Goal: Task Accomplishment & Management: Use online tool/utility

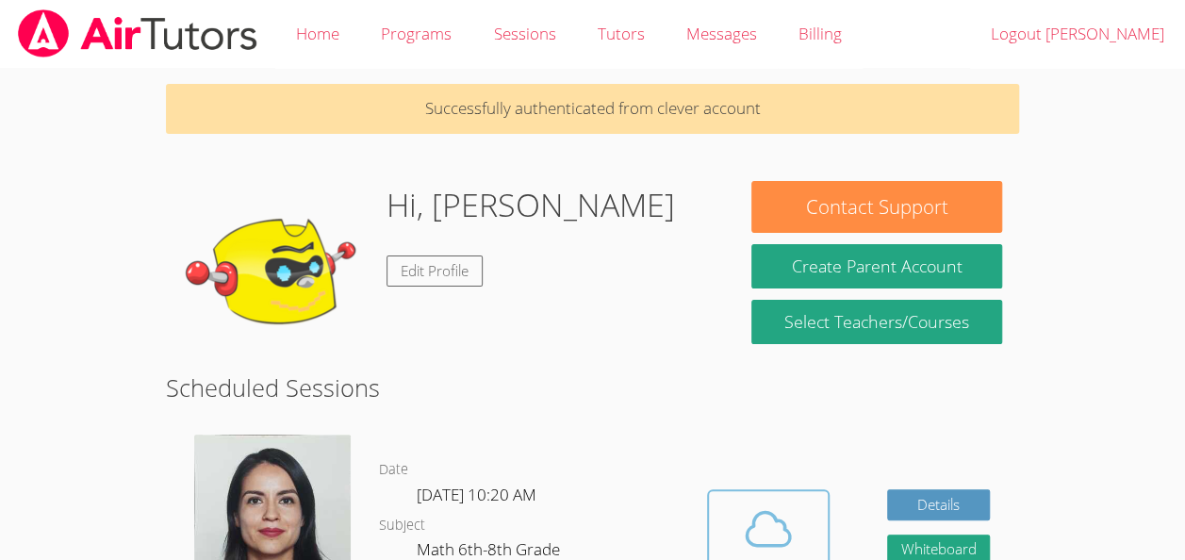
click at [805, 514] on span at bounding box center [768, 528] width 96 height 53
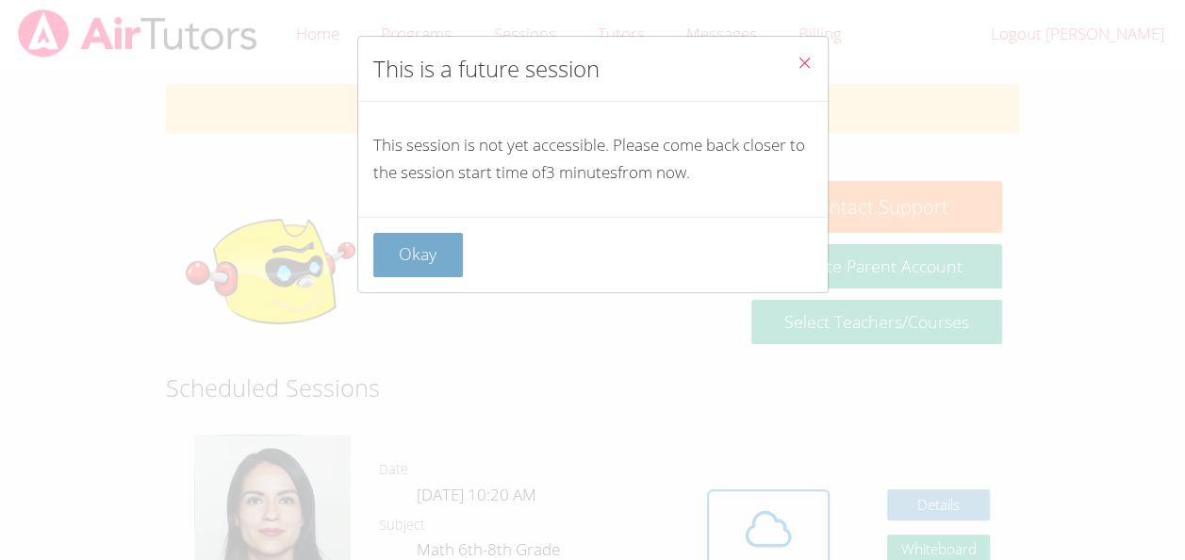
click at [437, 234] on button "Okay" at bounding box center [418, 255] width 90 height 44
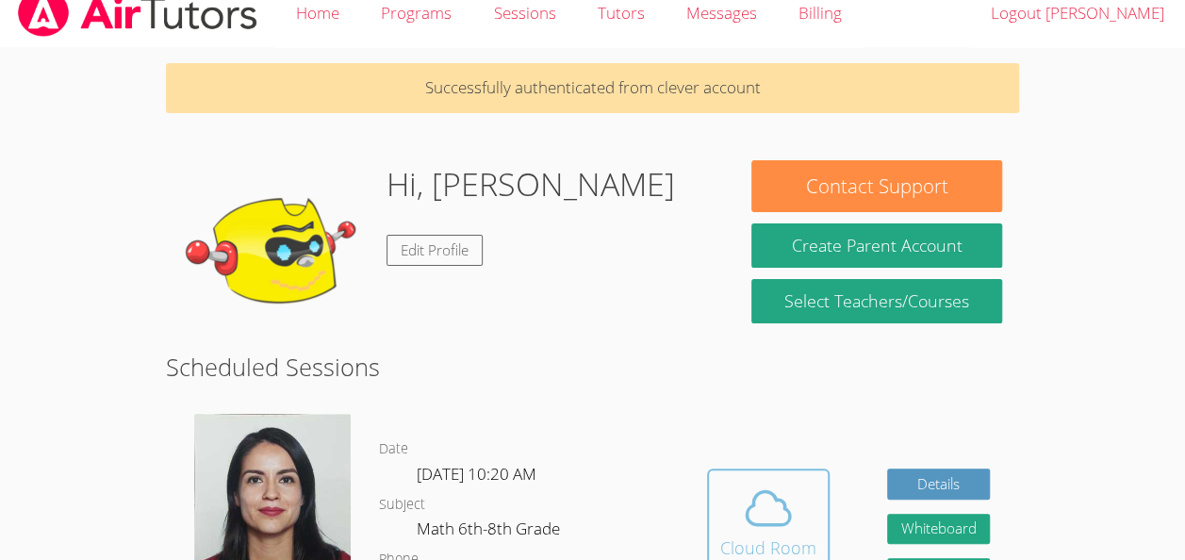
click at [814, 491] on button "Cloud Room" at bounding box center [768, 521] width 123 height 106
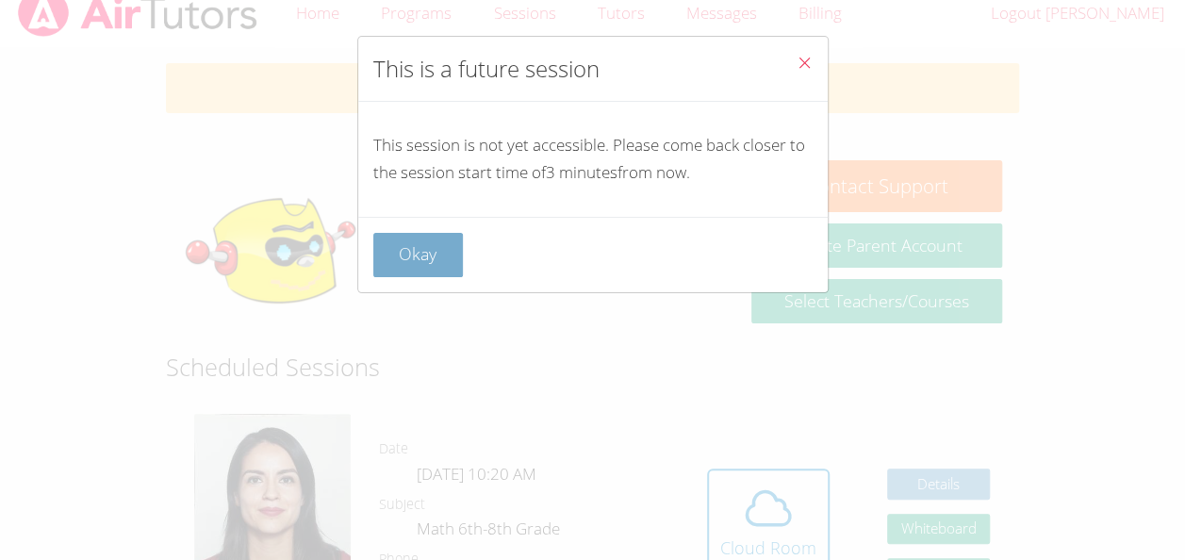
click at [450, 241] on button "Okay" at bounding box center [418, 255] width 90 height 44
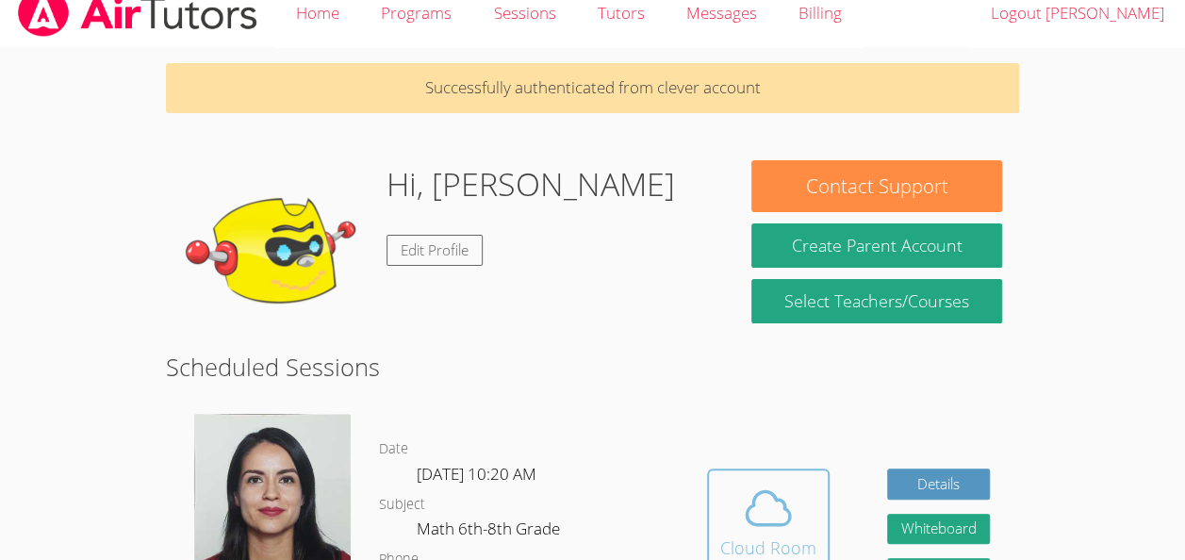
click at [750, 515] on icon at bounding box center [768, 508] width 53 height 53
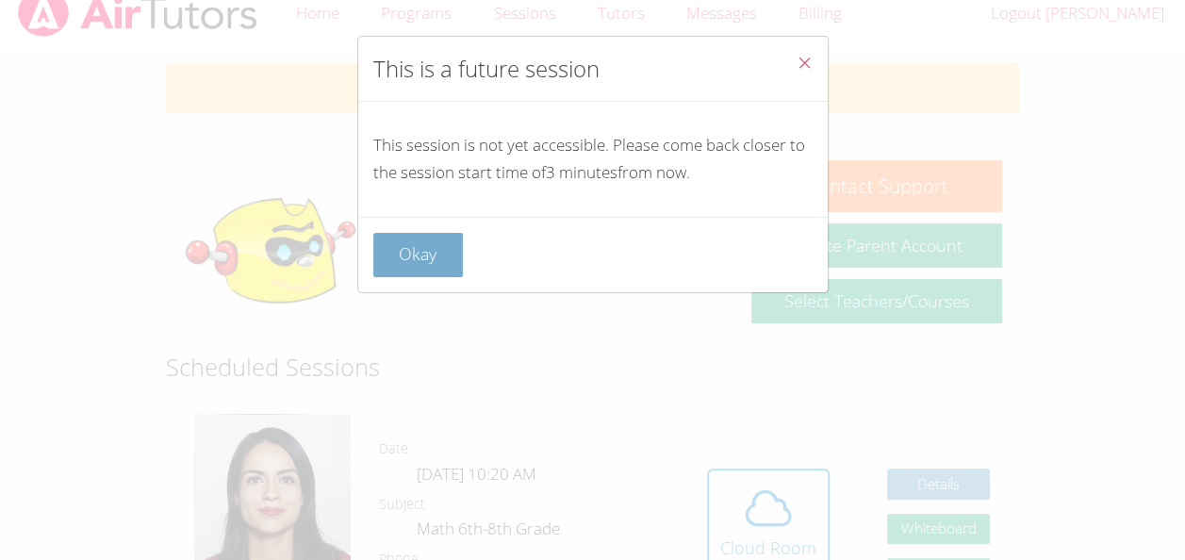
click at [432, 245] on button "Okay" at bounding box center [418, 255] width 90 height 44
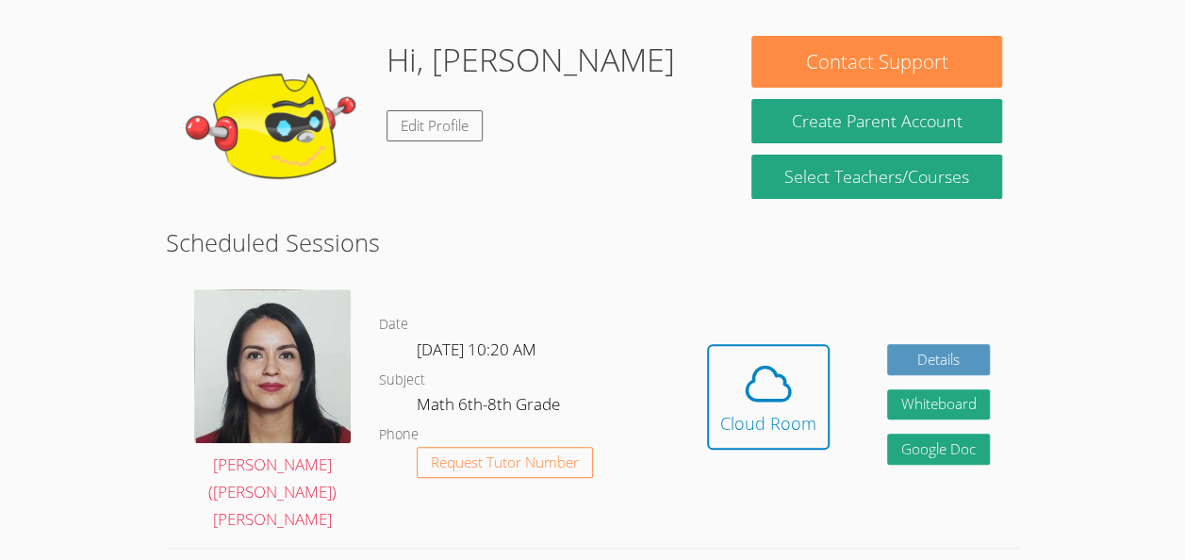
scroll to position [147, 0]
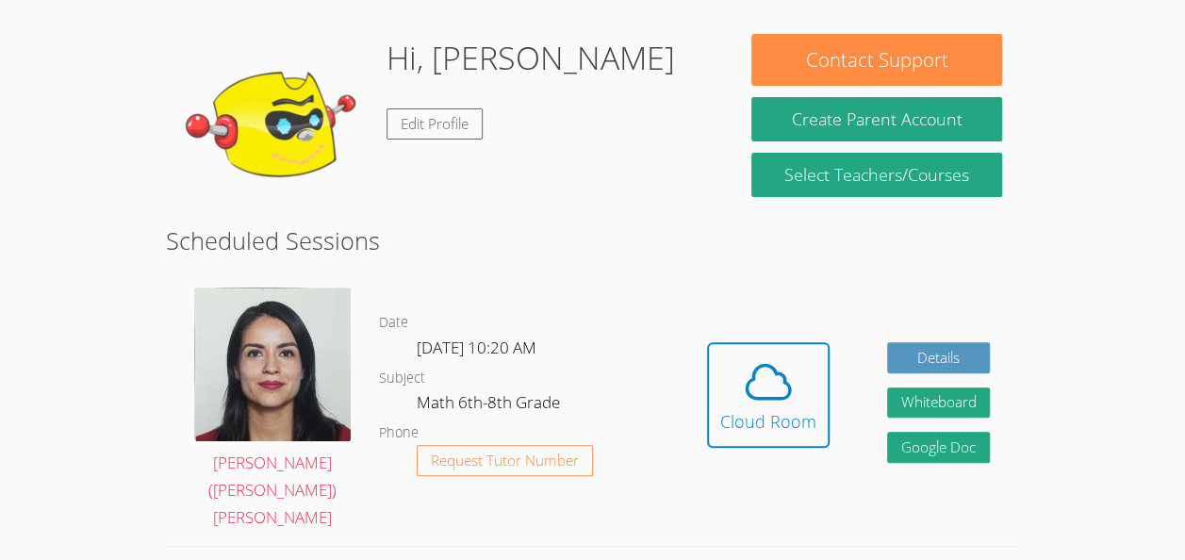
click at [1116, 413] on html "Home Programs Sessions Tutors Messages Billing Logout Joao Lucas Successfully a…" at bounding box center [592, 133] width 1185 height 560
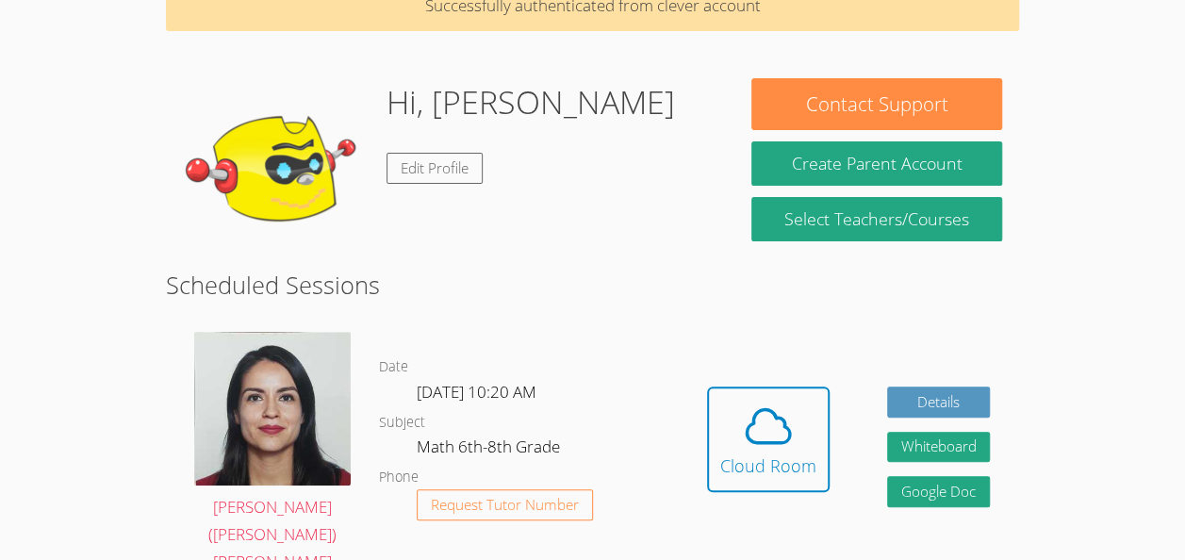
scroll to position [0, 0]
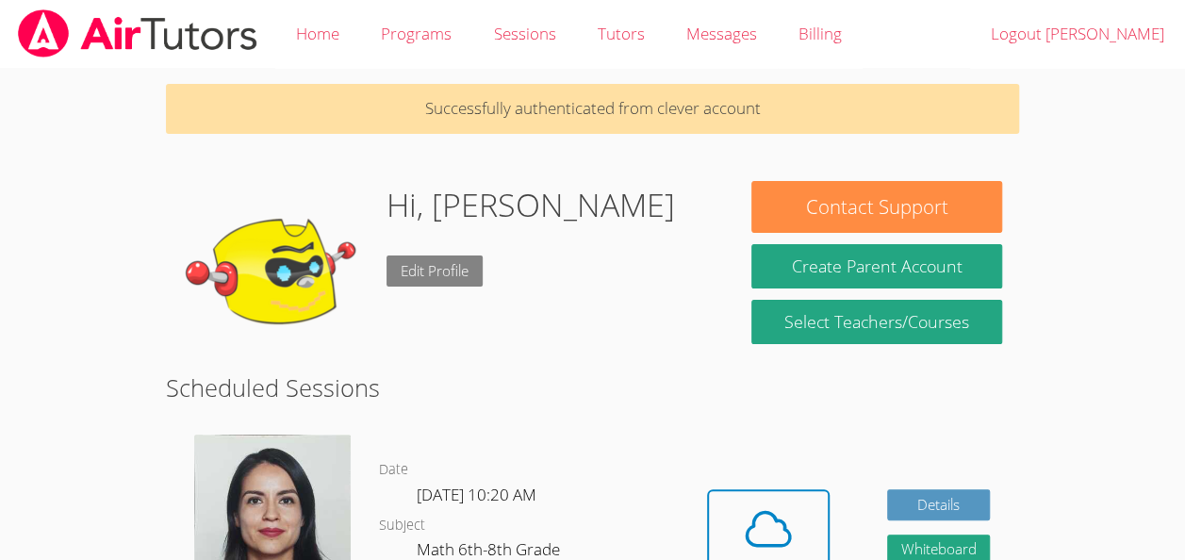
click at [433, 256] on link "Edit Profile" at bounding box center [434, 270] width 96 height 31
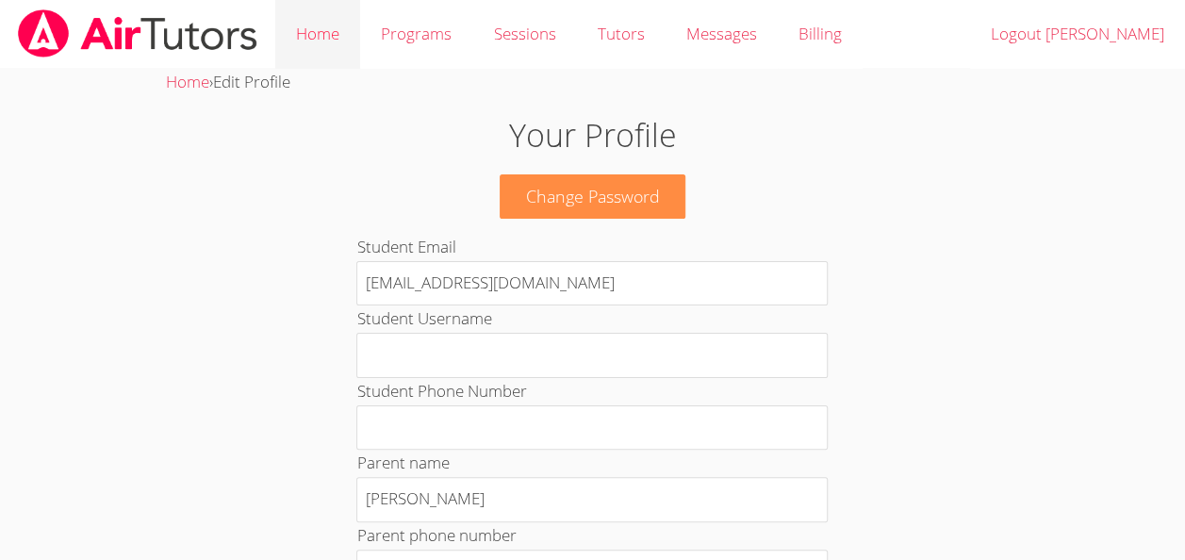
click at [316, 32] on link "Home" at bounding box center [317, 34] width 85 height 69
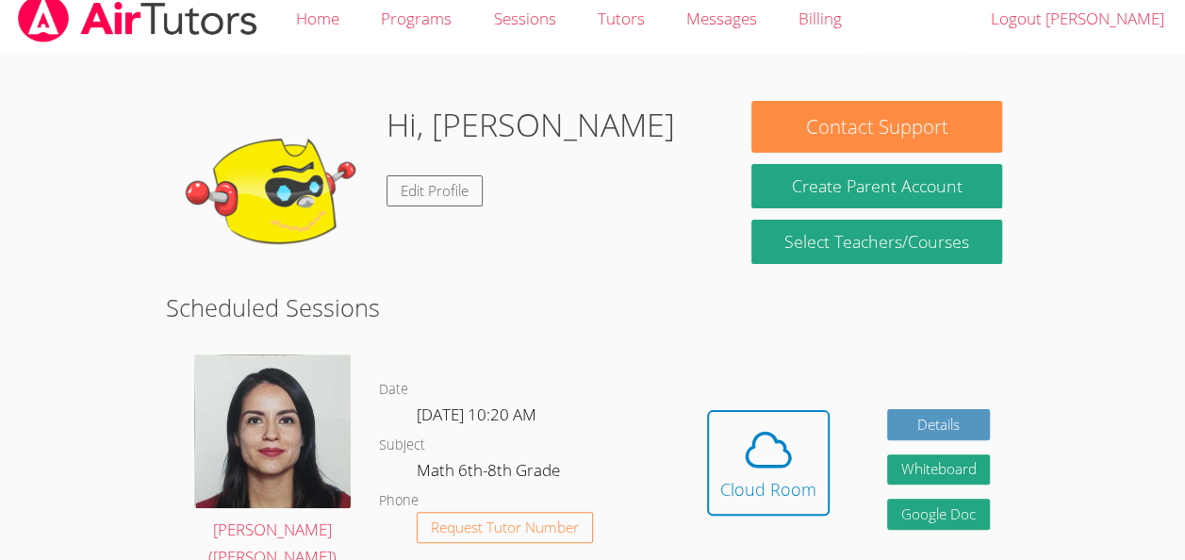
scroll to position [17, 0]
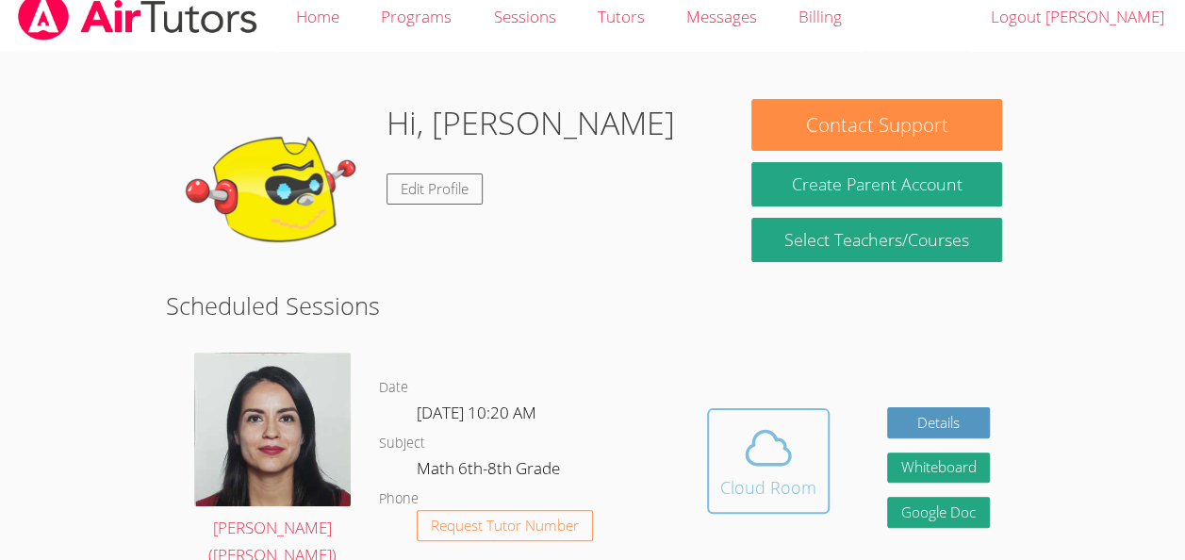
click at [790, 474] on div "Cloud Room" at bounding box center [768, 487] width 96 height 26
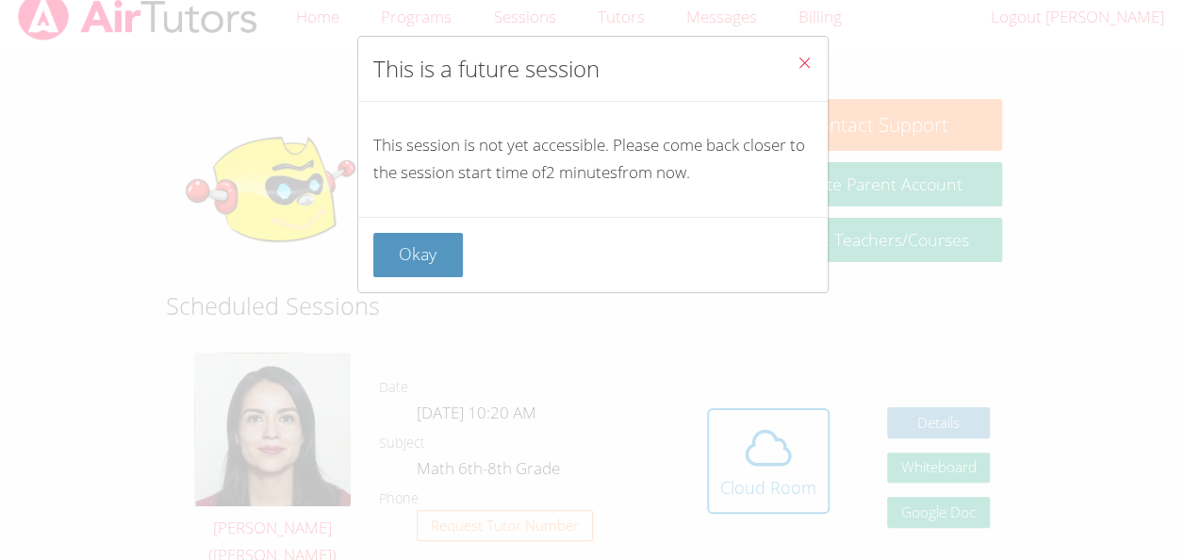
click at [849, 334] on div "This is a future session This session is not yet accessible. Please come back c…" at bounding box center [592, 280] width 1185 height 560
click at [791, 45] on button "Close" at bounding box center [804, 65] width 46 height 57
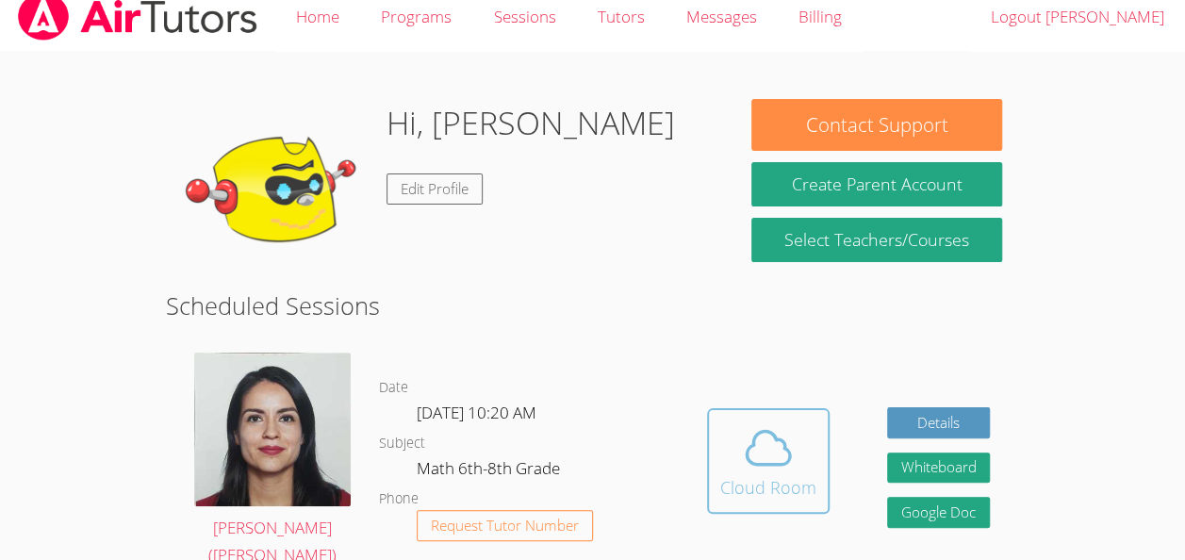
click at [826, 457] on button "Cloud Room" at bounding box center [768, 461] width 123 height 106
